Goal: Download file/media

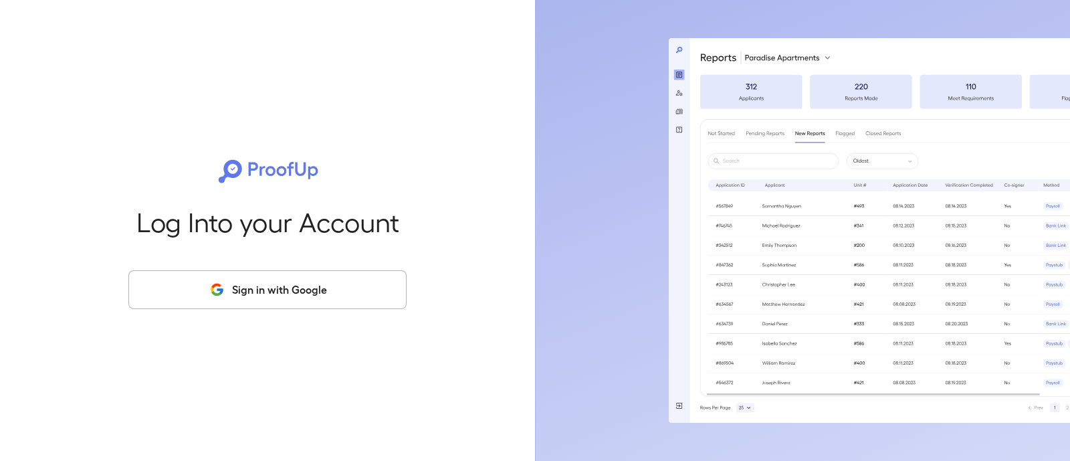
click at [282, 288] on button "Sign in with Google" at bounding box center [267, 289] width 278 height 39
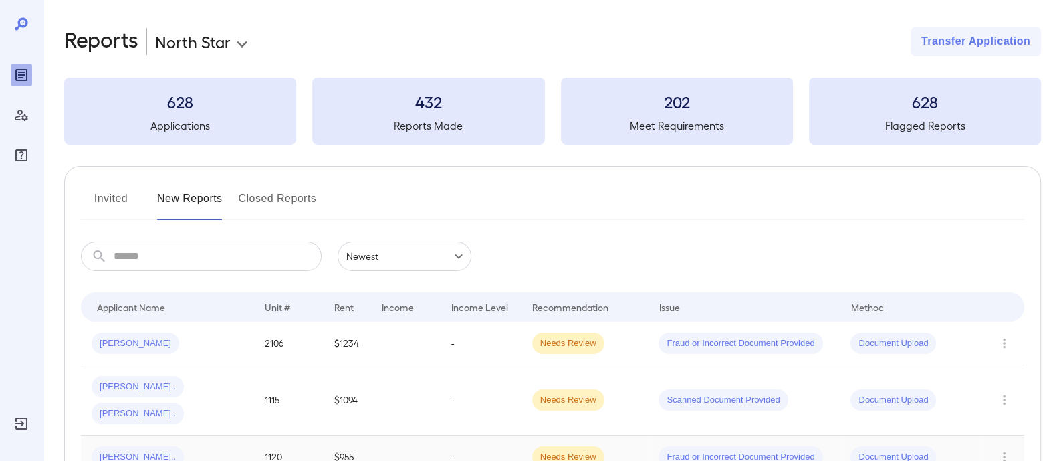
click at [574, 451] on span "Needs Review" at bounding box center [568, 457] width 72 height 13
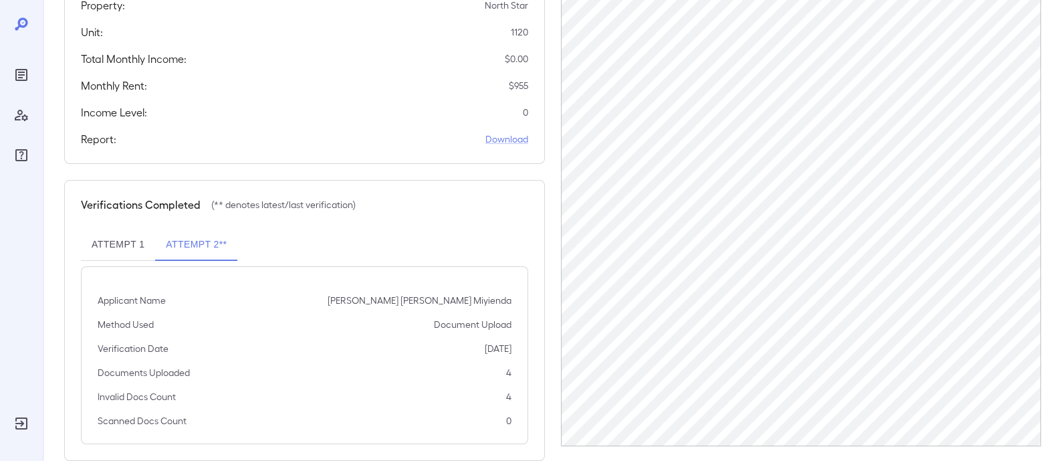
scroll to position [277, 0]
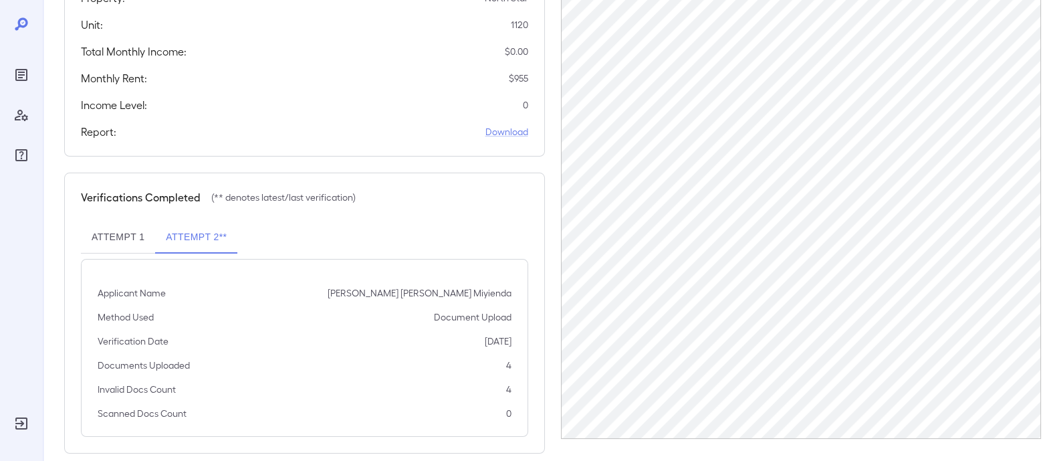
click at [91, 222] on button "Attempt 1" at bounding box center [118, 237] width 74 height 32
click at [513, 125] on link "Download" at bounding box center [506, 131] width 43 height 13
click at [503, 125] on link "Download" at bounding box center [506, 131] width 43 height 13
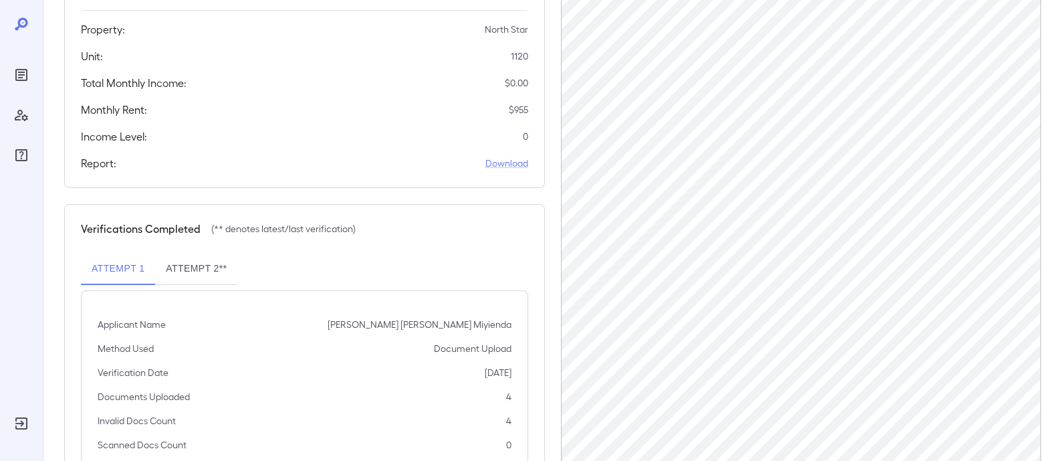
scroll to position [281, 0]
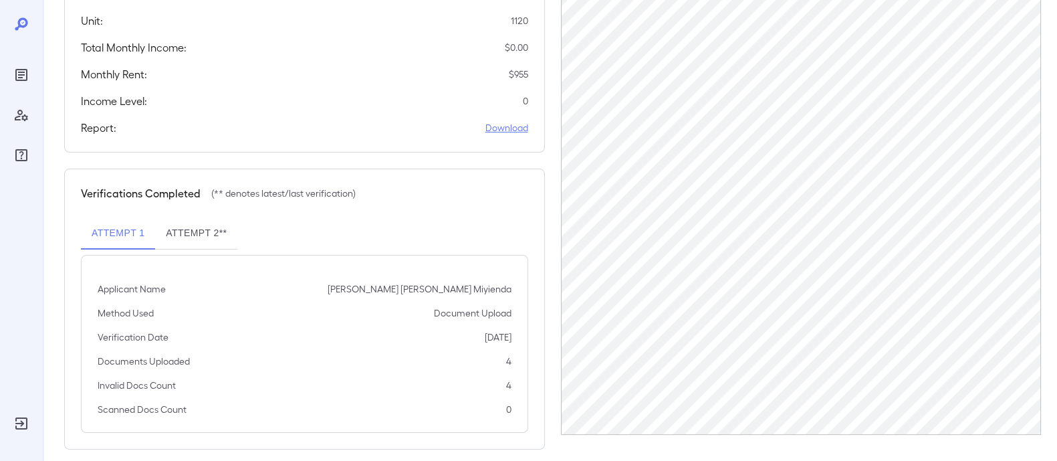
click at [512, 121] on link "Download" at bounding box center [506, 127] width 43 height 13
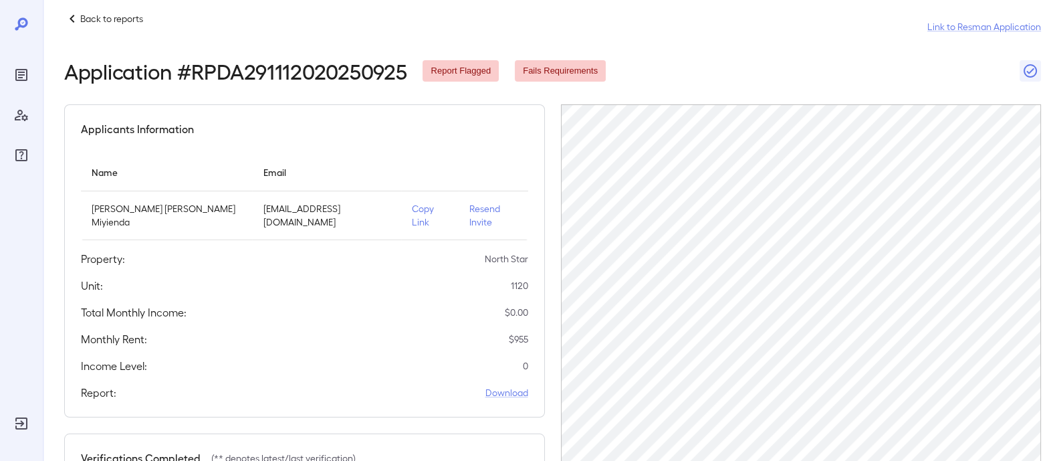
scroll to position [15, 0]
